Goal: Task Accomplishment & Management: Use online tool/utility

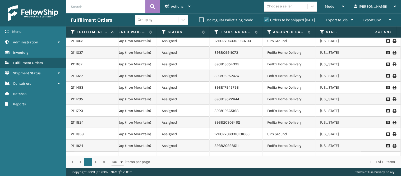
scroll to position [0, 129]
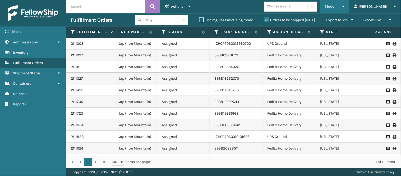
click at [334, 7] on span "Mode" at bounding box center [329, 6] width 9 height 4
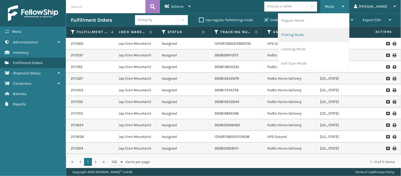
click at [338, 31] on li "Picking Mode" at bounding box center [313, 35] width 71 height 14
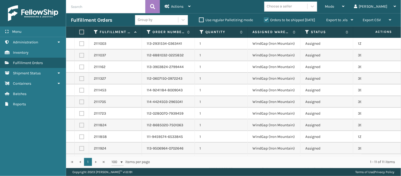
click at [311, 64] on td "Assigned" at bounding box center [327, 67] width 53 height 12
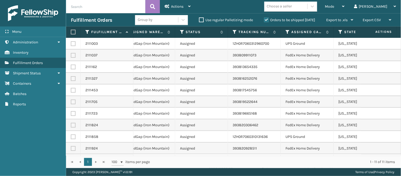
scroll to position [0, 0]
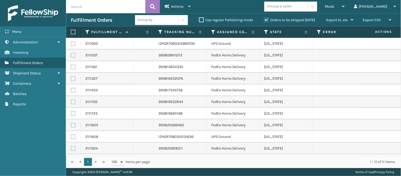
click at [72, 44] on label at bounding box center [73, 43] width 5 height 5
click at [71, 44] on input "checkbox" at bounding box center [71, 42] width 0 height 3
checkbox input "true"
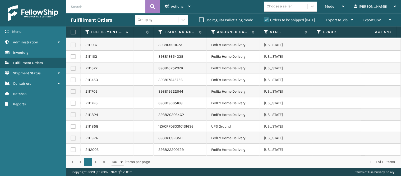
click at [72, 124] on label at bounding box center [73, 126] width 5 height 5
click at [71, 124] on input "checkbox" at bounding box center [71, 125] width 0 height 3
checkbox input "true"
click at [190, 4] on div "Actions" at bounding box center [178, 6] width 26 height 13
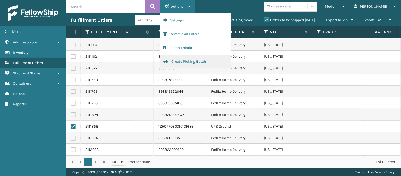
click at [196, 59] on button "Create Picking Batch" at bounding box center [195, 62] width 71 height 14
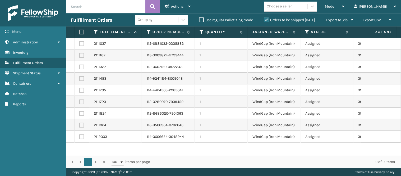
click at [296, 144] on div "2111037 112-6881032-0225832 1 WindGap ([GEOGRAPHIC_DATA]) Assigned 393809911073…" at bounding box center [233, 97] width 335 height 118
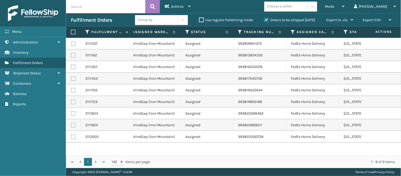
scroll to position [0, 141]
